Goal: Information Seeking & Learning: Learn about a topic

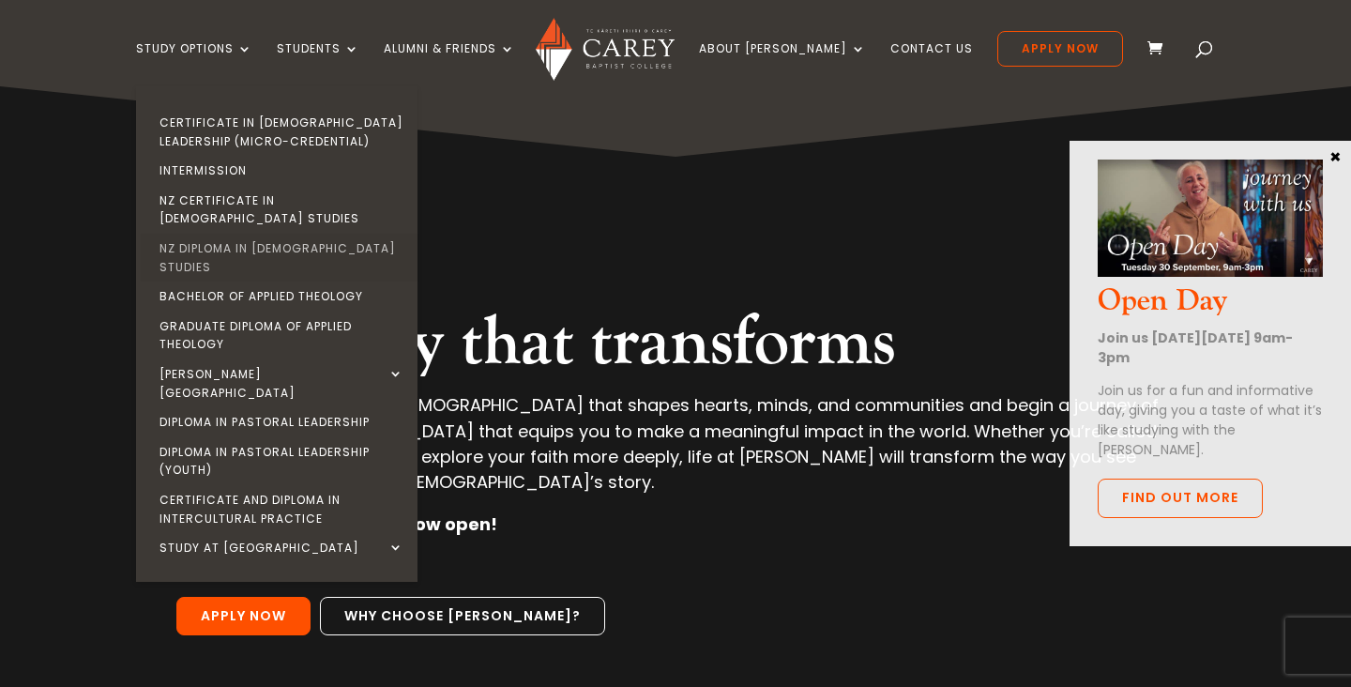
click at [303, 234] on link "NZ Diploma in [DEMOGRAPHIC_DATA] Studies" at bounding box center [282, 258] width 282 height 48
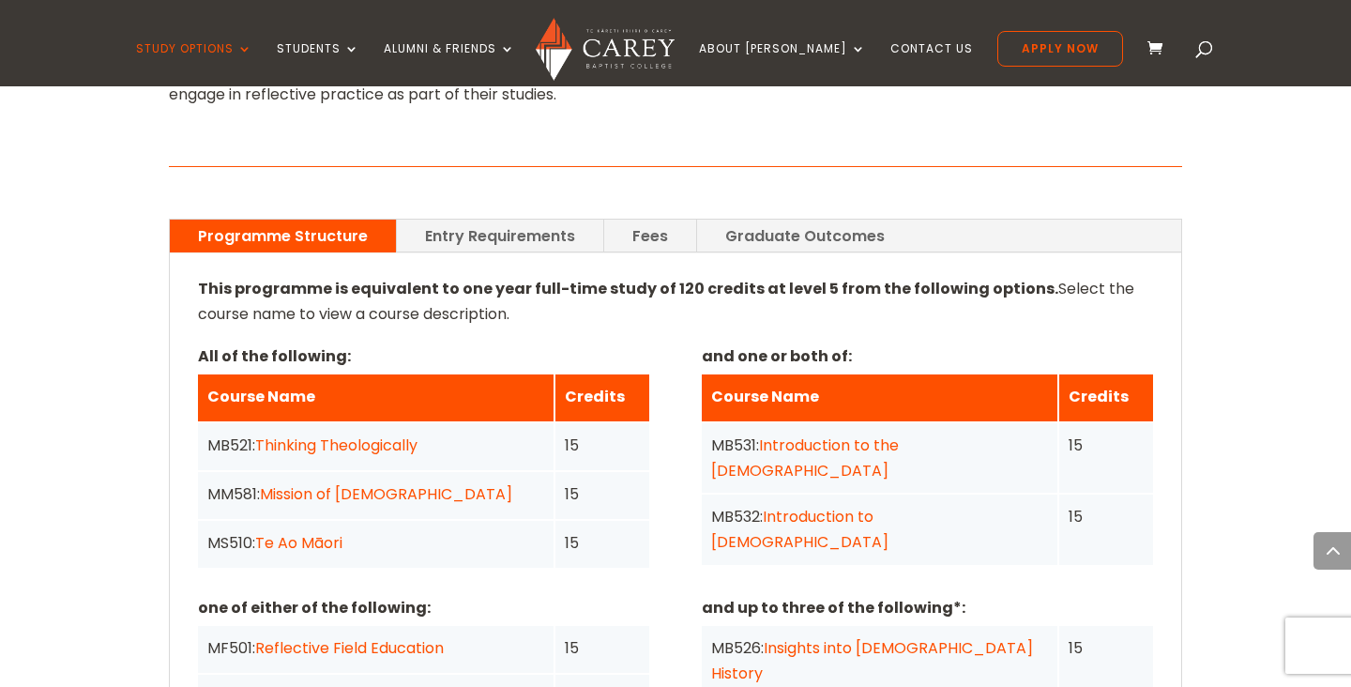
scroll to position [1361, 0]
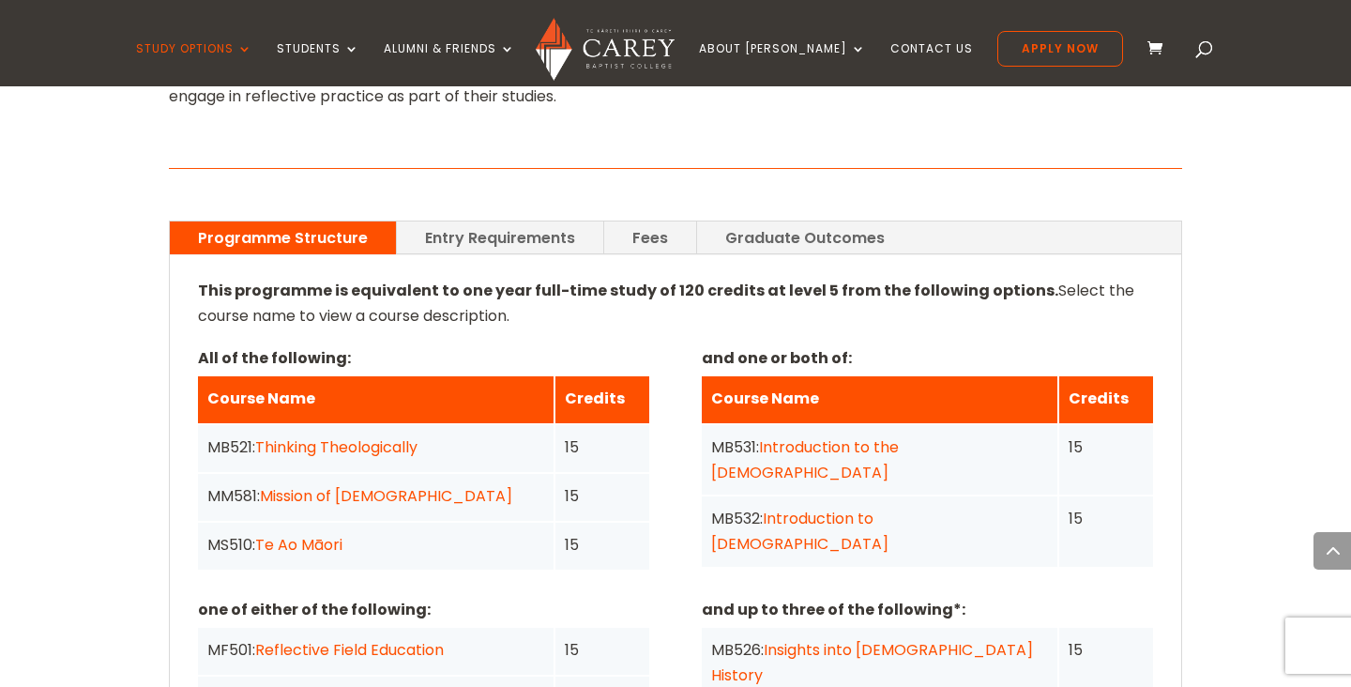
click at [768, 221] on link "Graduate Outcomes" at bounding box center [805, 237] width 216 height 33
